Goal: Task Accomplishment & Management: Manage account settings

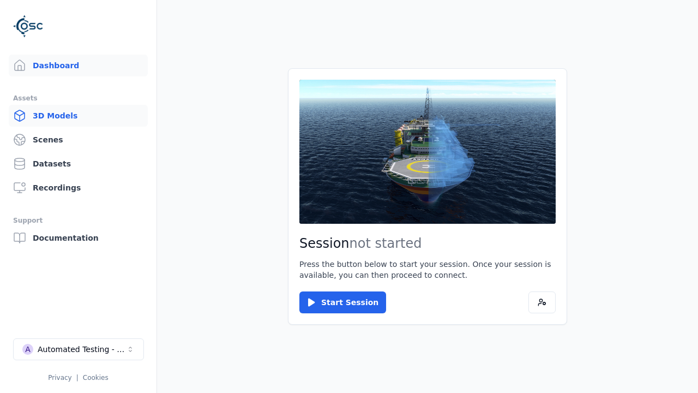
click at [78, 116] on link "3D Models" at bounding box center [78, 116] width 139 height 22
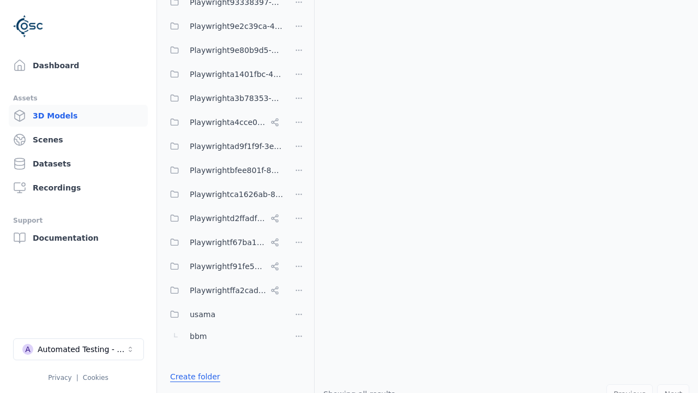
click at [193, 376] on link "Create folder" at bounding box center [195, 376] width 50 height 11
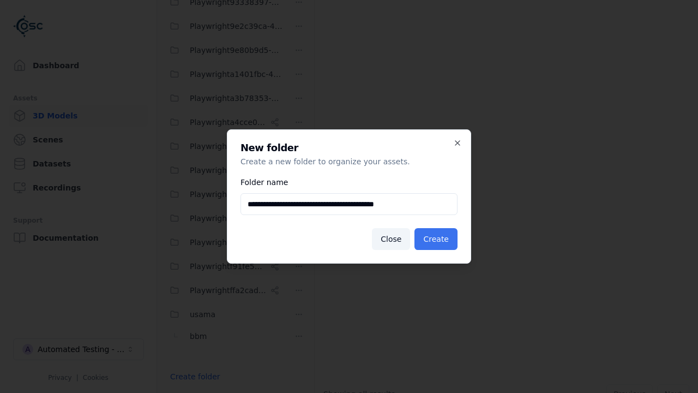
type input "**********"
click at [438, 239] on button "Create" at bounding box center [436, 239] width 43 height 22
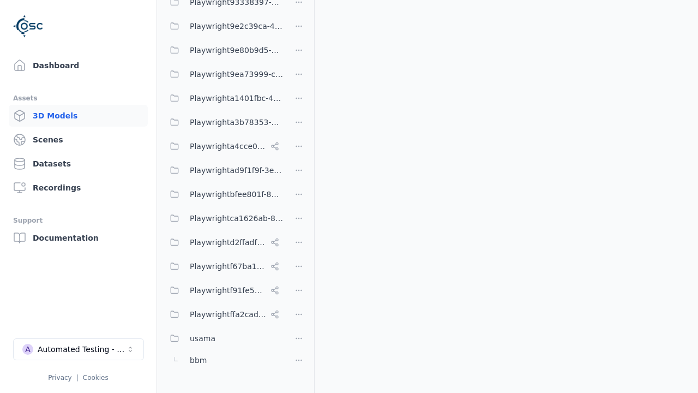
click at [183, 386] on button "Done editing" at bounding box center [195, 396] width 62 height 20
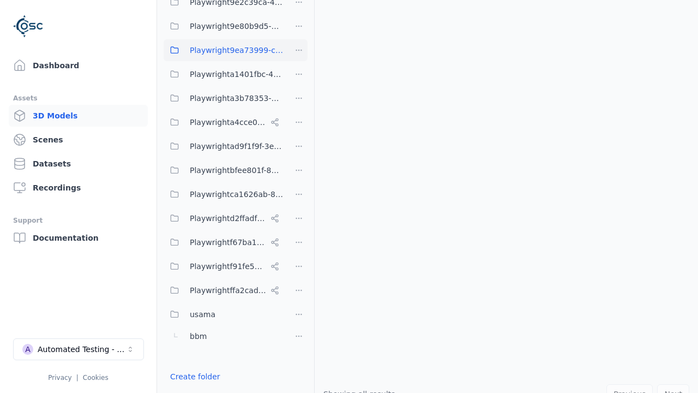
click at [299, 31] on html "Support Dashboard Assets 3D Models Scenes Datasets Recordings Support Documenta…" at bounding box center [349, 196] width 698 height 393
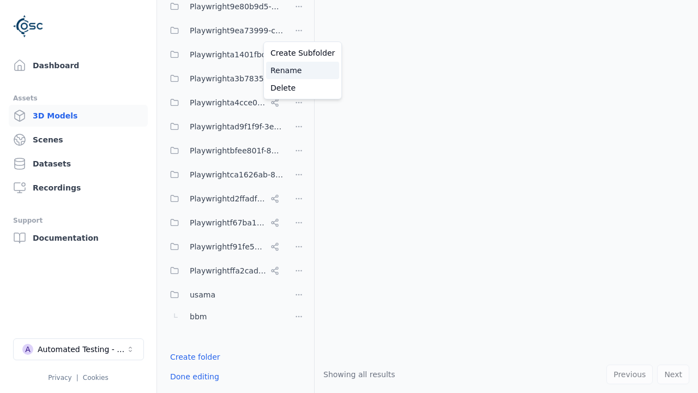
click at [298, 70] on div "Rename" at bounding box center [302, 70] width 73 height 17
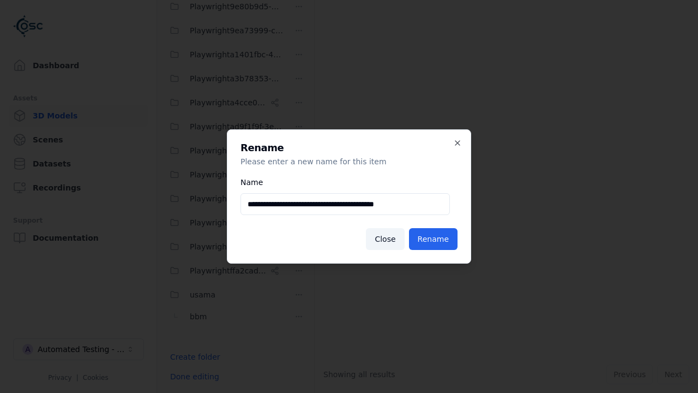
click at [345, 204] on input "**********" at bounding box center [346, 204] width 210 height 22
type input "**********"
click at [435, 239] on button "Rename" at bounding box center [433, 239] width 49 height 22
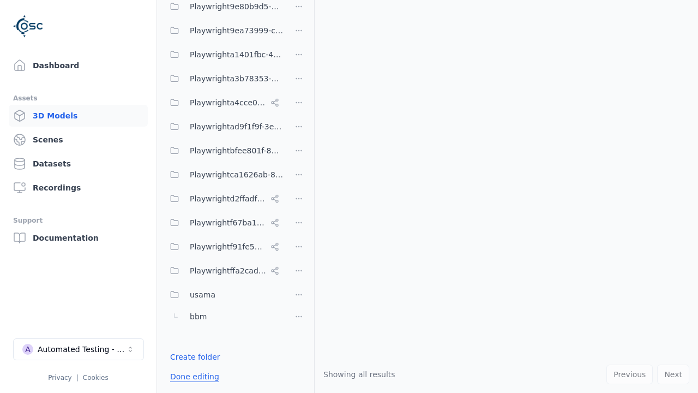
click at [193, 376] on button "Done editing" at bounding box center [195, 377] width 62 height 20
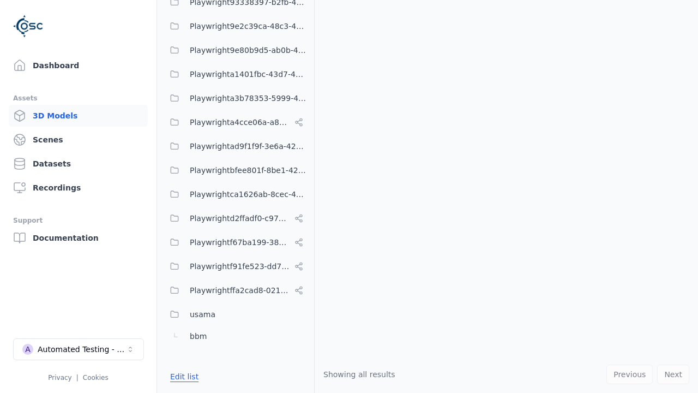
click at [183, 376] on button "Edit list" at bounding box center [184, 377] width 41 height 20
click at [299, 196] on html "Support Dashboard Assets 3D Models Scenes Datasets Recordings Support Documenta…" at bounding box center [349, 196] width 698 height 393
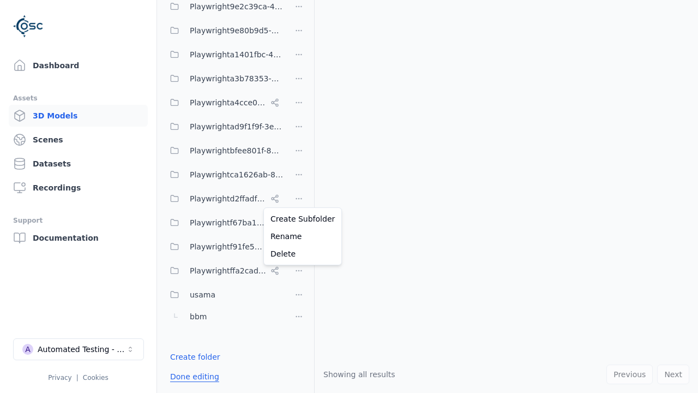
scroll to position [92, 0]
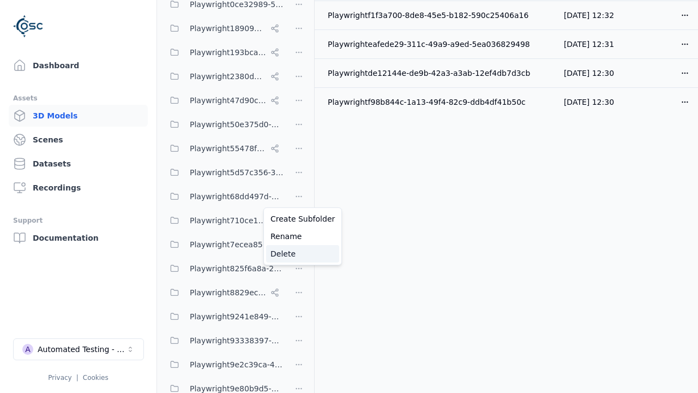
click at [298, 254] on div "Delete" at bounding box center [302, 253] width 73 height 17
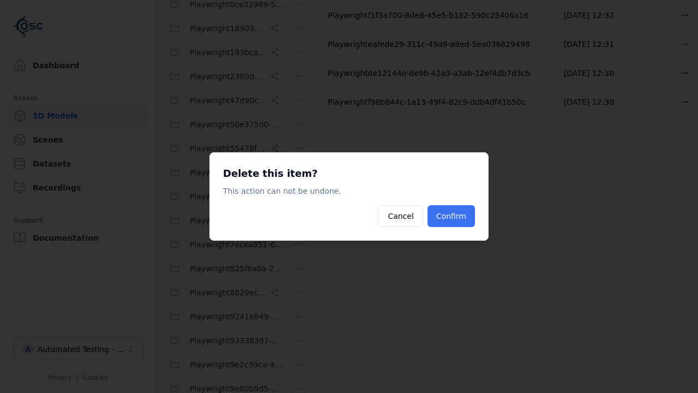
click at [452, 216] on button "Confirm" at bounding box center [451, 216] width 47 height 22
